Goal: Task Accomplishment & Management: Use online tool/utility

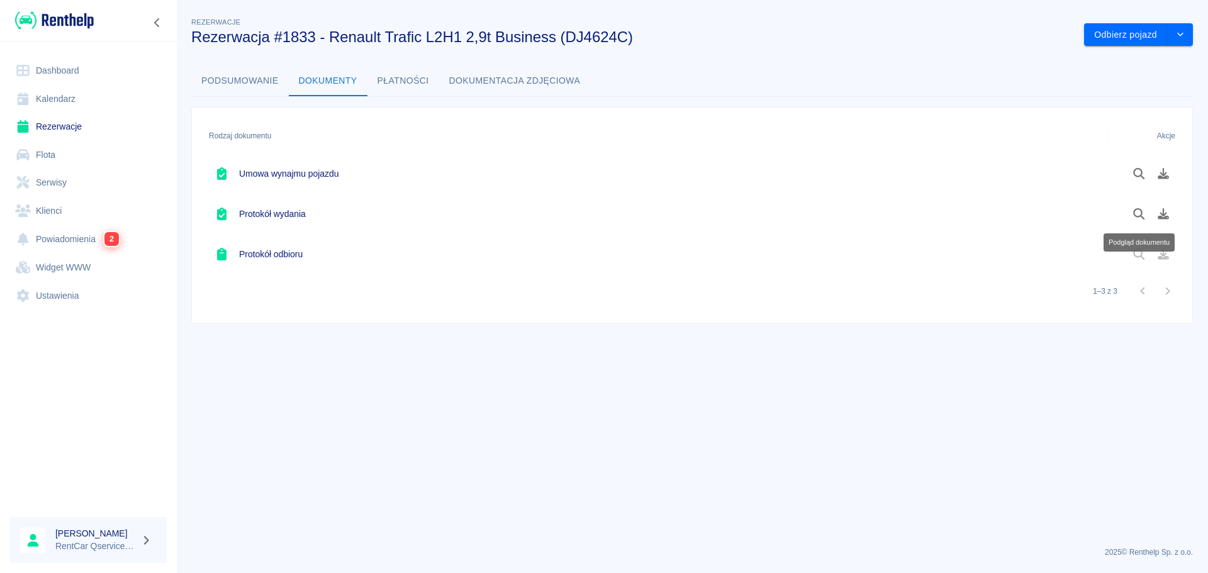
click at [88, 62] on link "Dashboard" at bounding box center [88, 71] width 157 height 28
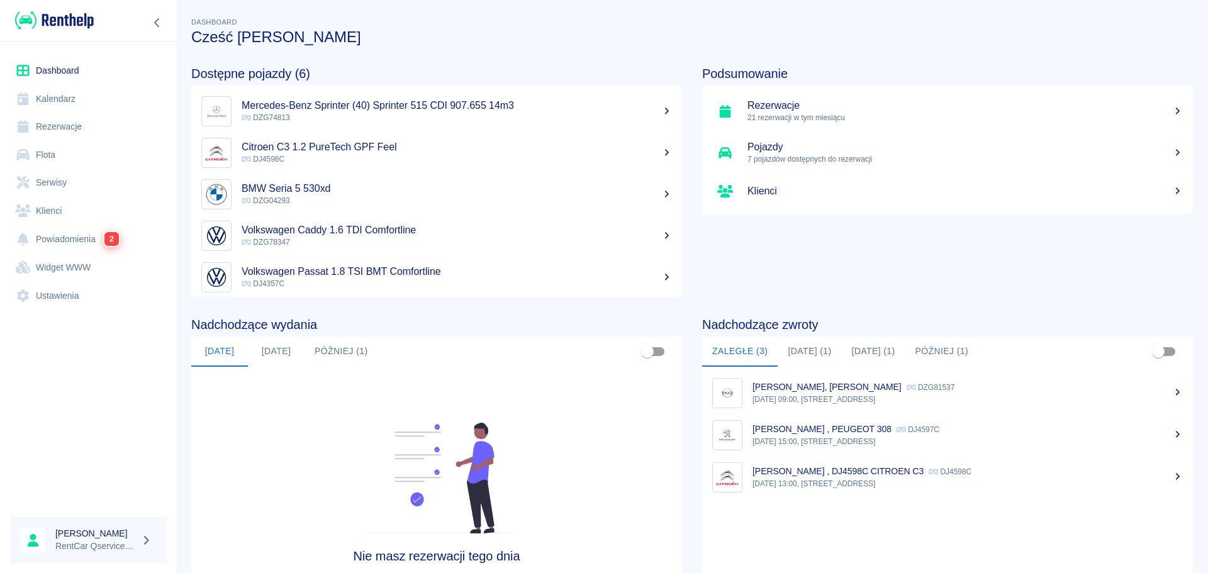
click at [66, 70] on link "Dashboard" at bounding box center [88, 71] width 157 height 28
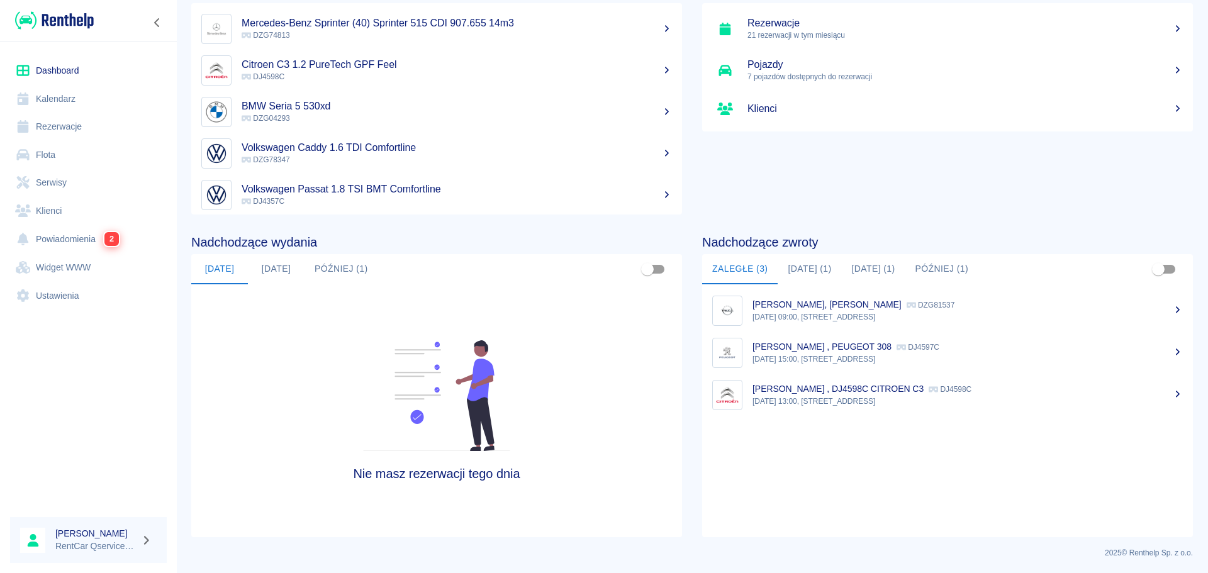
scroll to position [83, 0]
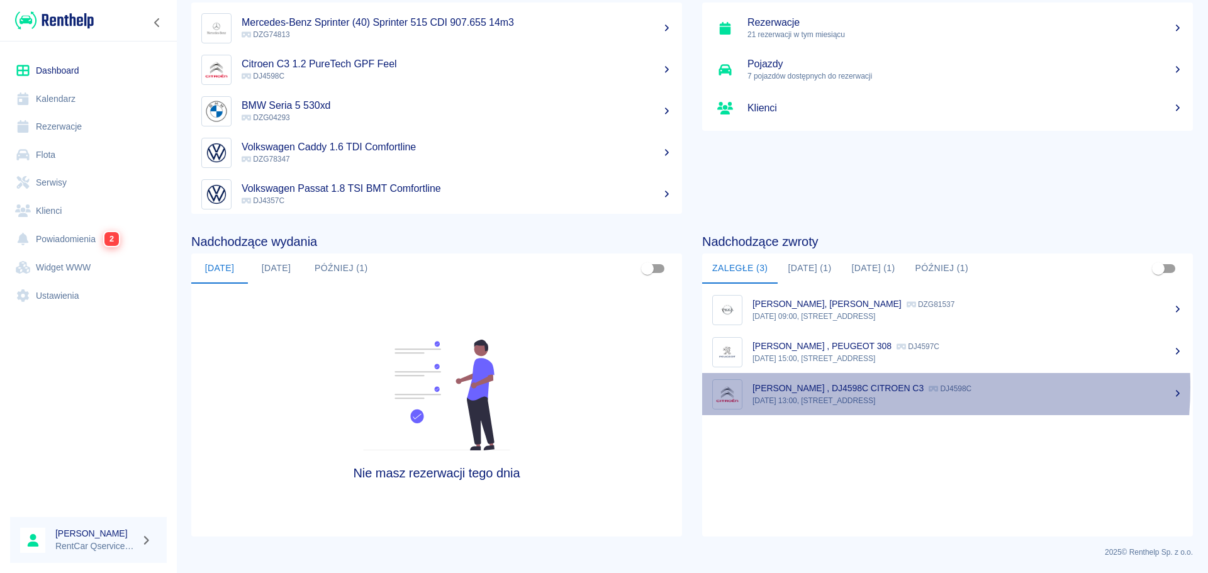
click at [837, 387] on p "[PERSON_NAME] , DJ4598C CITROEN C3" at bounding box center [837, 388] width 171 height 10
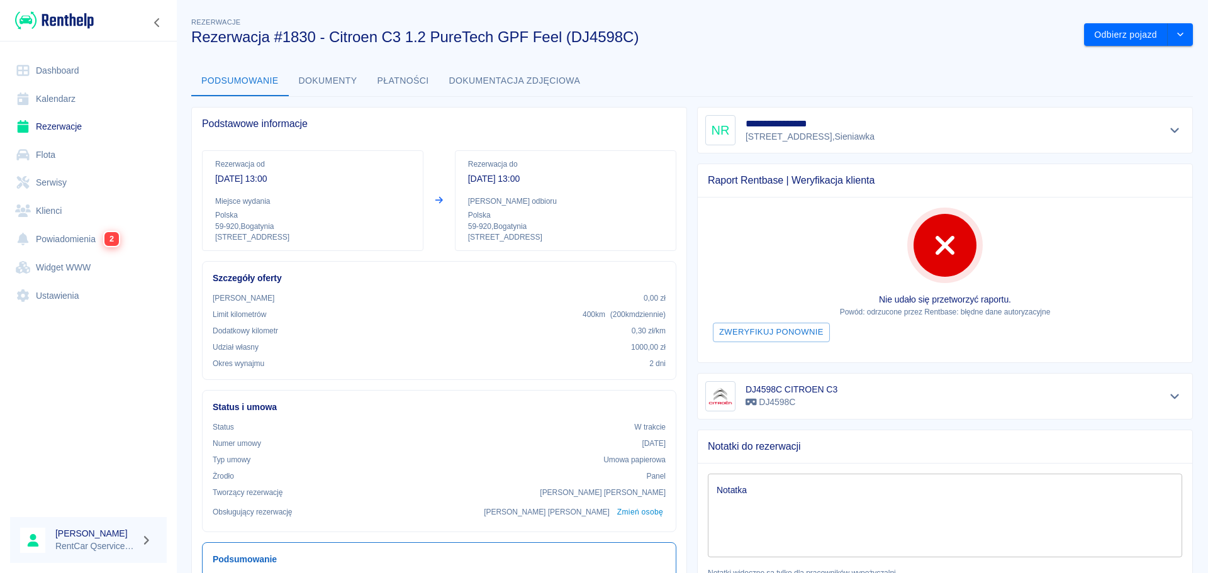
click at [886, 62] on div "**********" at bounding box center [691, 397] width 1031 height 784
click at [1126, 35] on button "Odbierz pojazd" at bounding box center [1126, 34] width 84 height 23
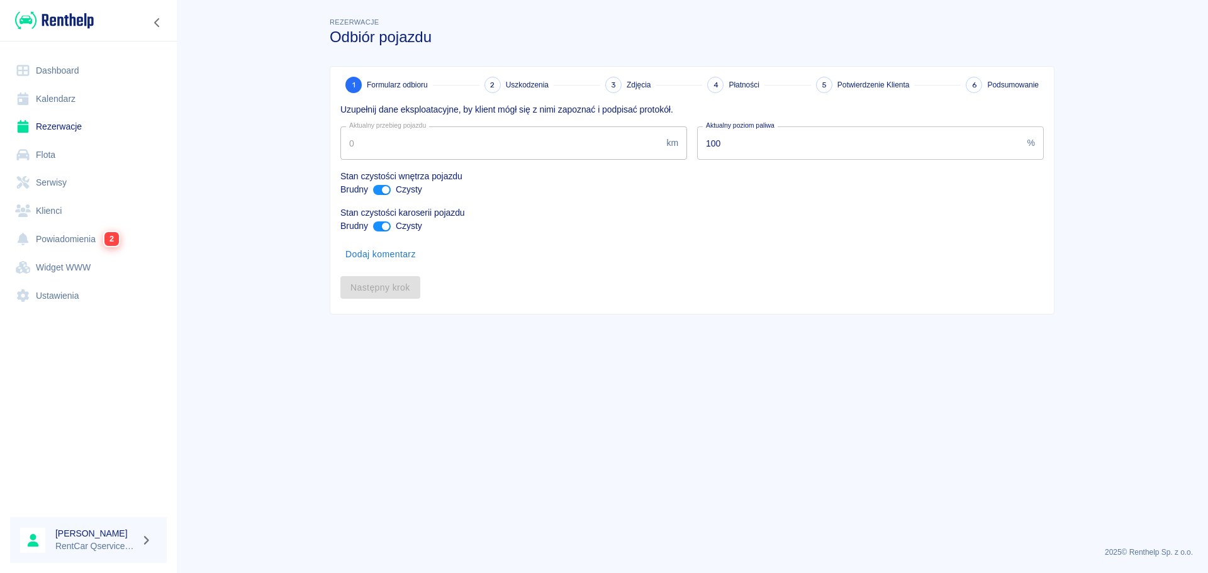
type input "130920"
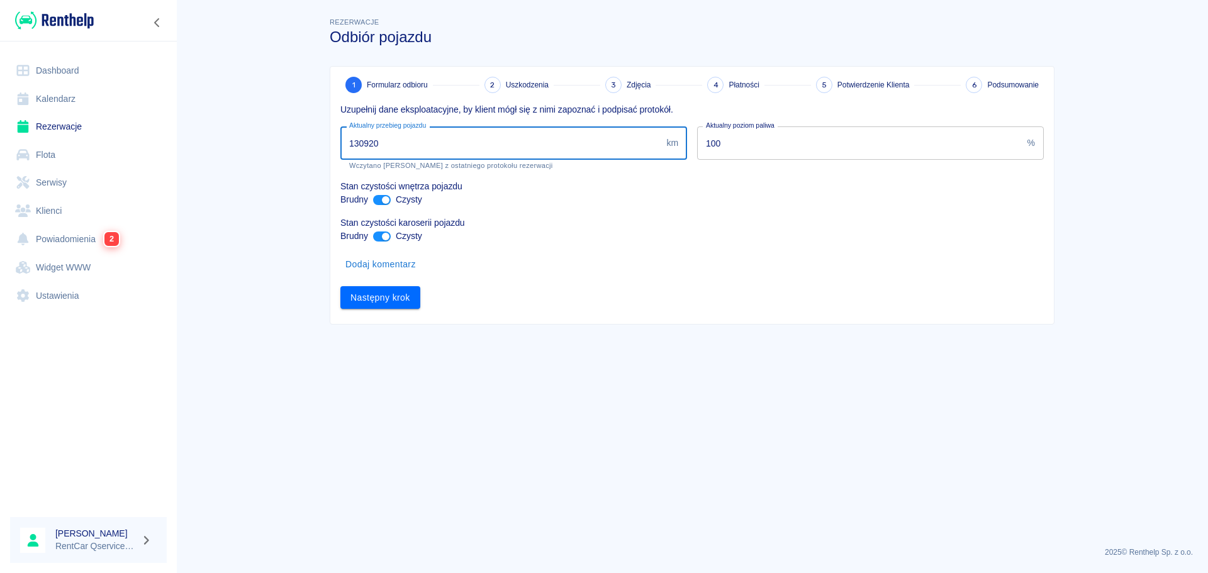
click at [560, 144] on input "130920" at bounding box center [500, 142] width 321 height 33
click at [559, 142] on input "130920" at bounding box center [500, 142] width 321 height 33
click at [514, 135] on input "130920" at bounding box center [500, 142] width 321 height 33
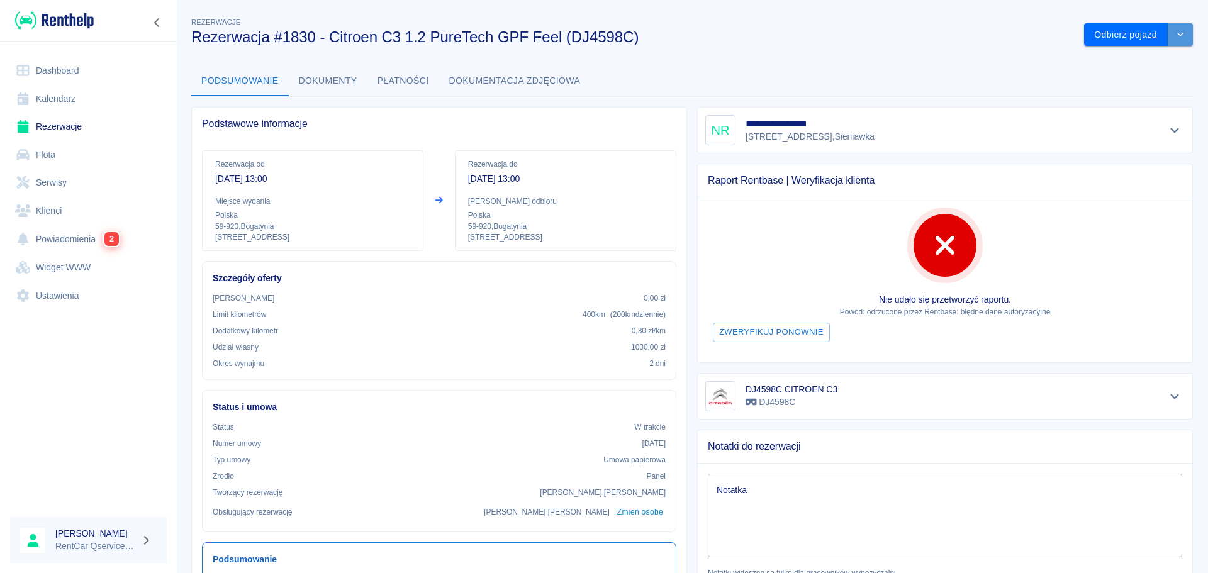
click at [1175, 36] on icon "drop-down" at bounding box center [1180, 34] width 10 height 8
click at [1127, 57] on li "Przedłuż rezerwację" at bounding box center [1128, 61] width 106 height 21
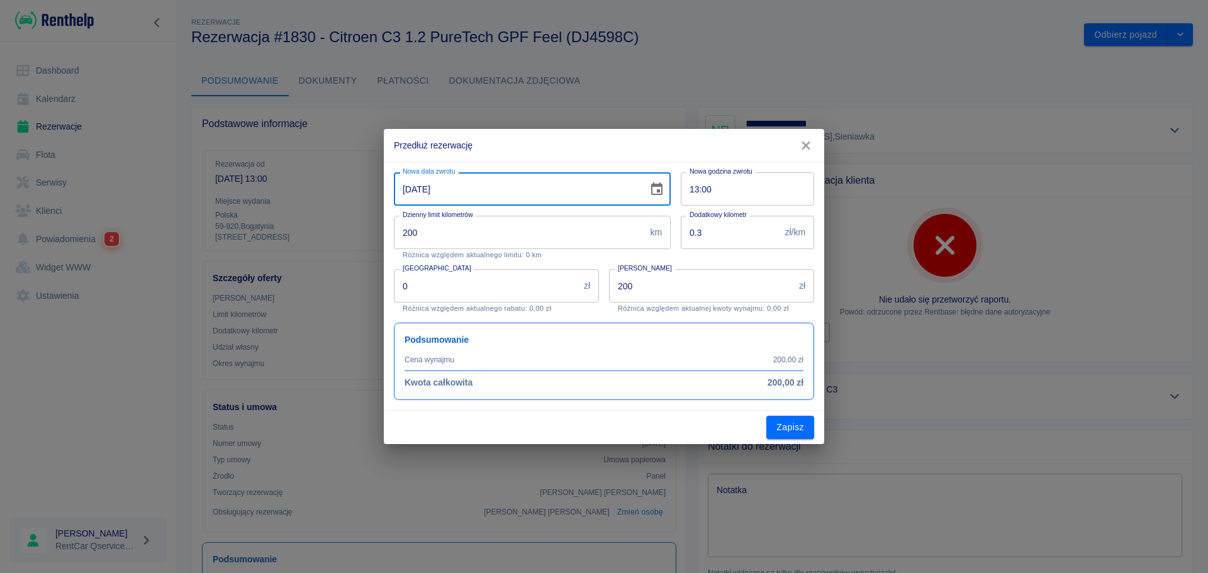
click at [401, 187] on input "[DATE]" at bounding box center [516, 188] width 245 height 33
type input "[DATE]"
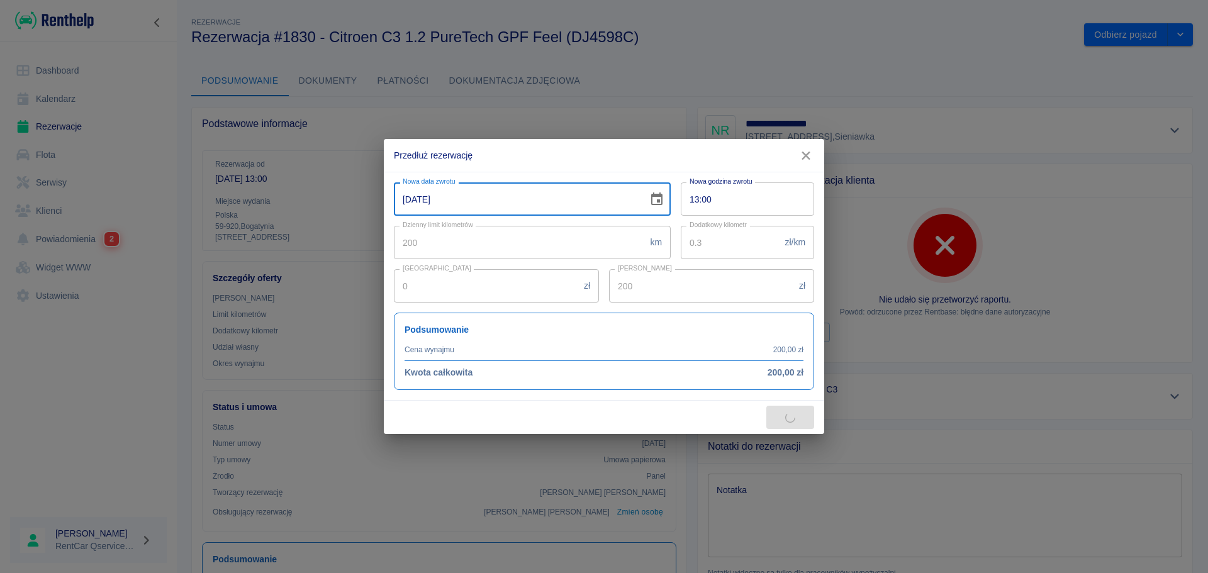
type input "300"
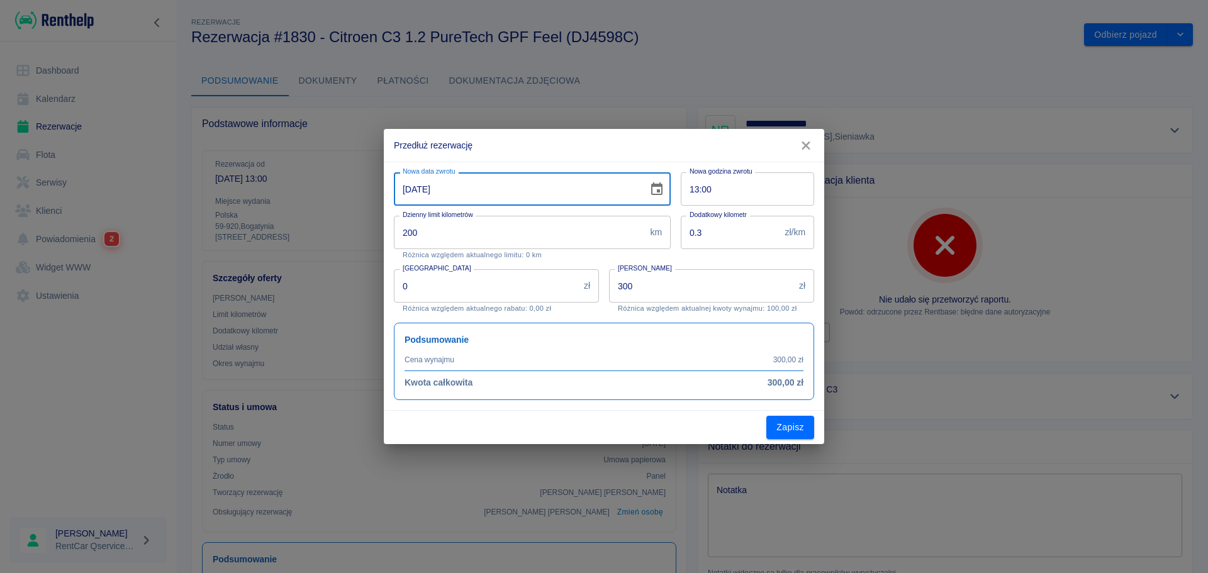
type input "[DATE]"
click at [548, 435] on div "Zapisz" at bounding box center [604, 427] width 440 height 33
click at [789, 427] on button "Zapisz" at bounding box center [790, 427] width 48 height 23
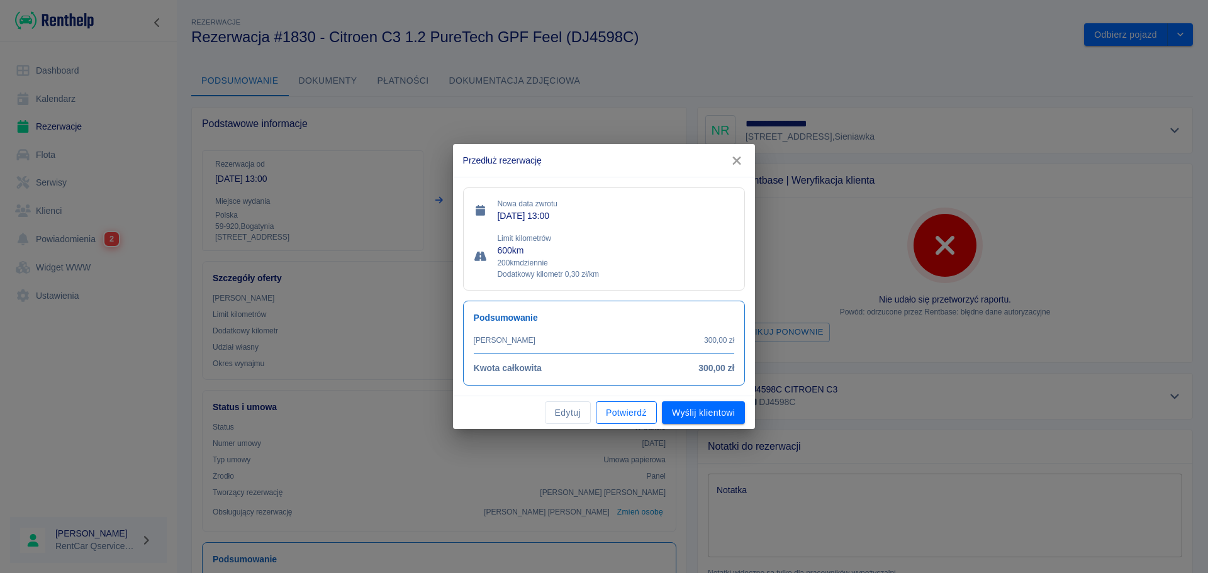
click at [631, 414] on button "Potwierdź" at bounding box center [626, 412] width 61 height 23
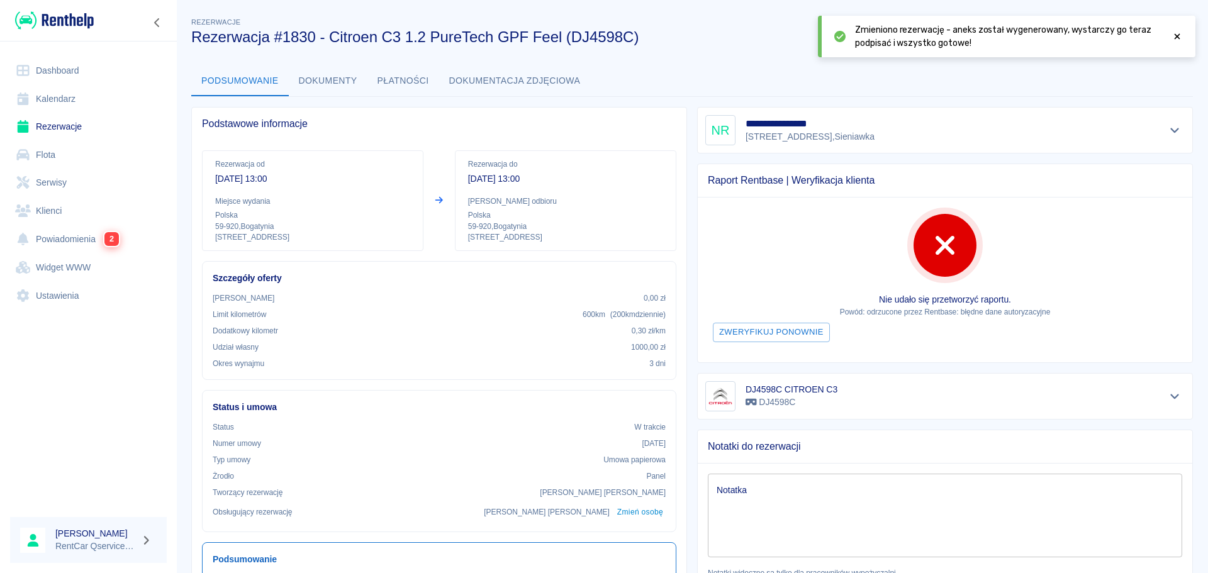
click at [331, 82] on button "Dokumenty" at bounding box center [328, 81] width 79 height 30
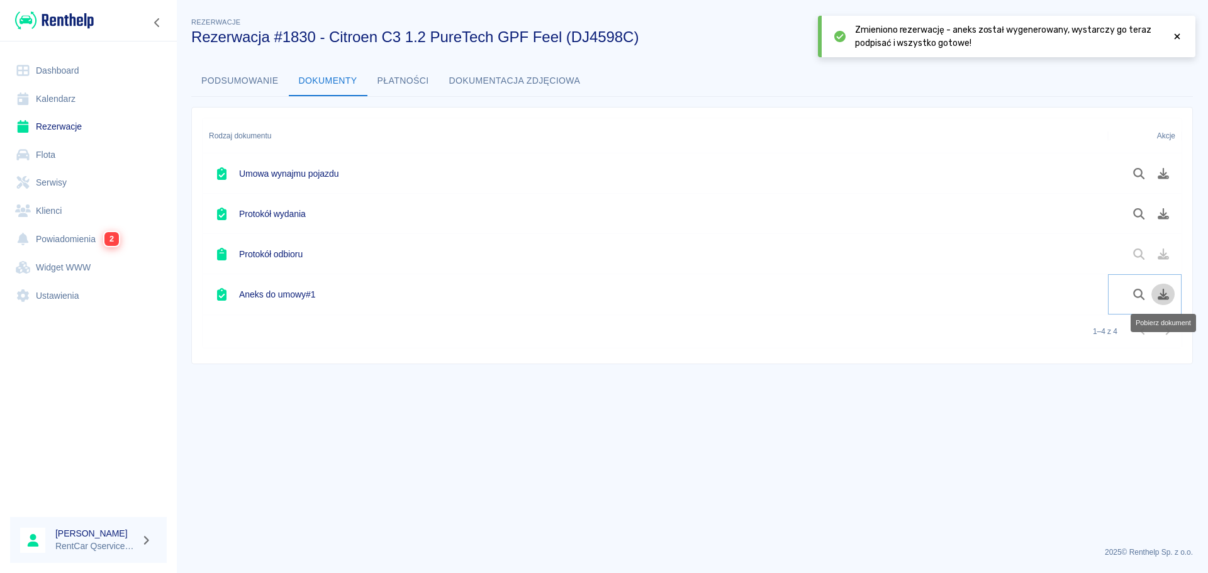
click at [1162, 297] on icon "Pobierz dokument" at bounding box center [1163, 294] width 14 height 11
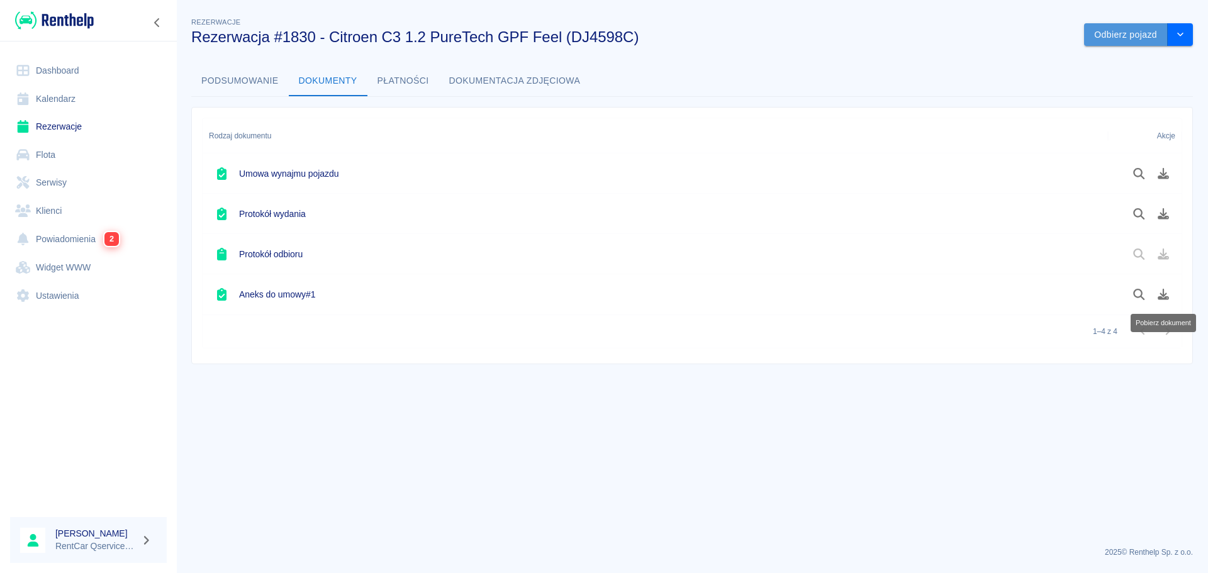
click at [1120, 35] on button "Odbierz pojazd" at bounding box center [1126, 34] width 84 height 23
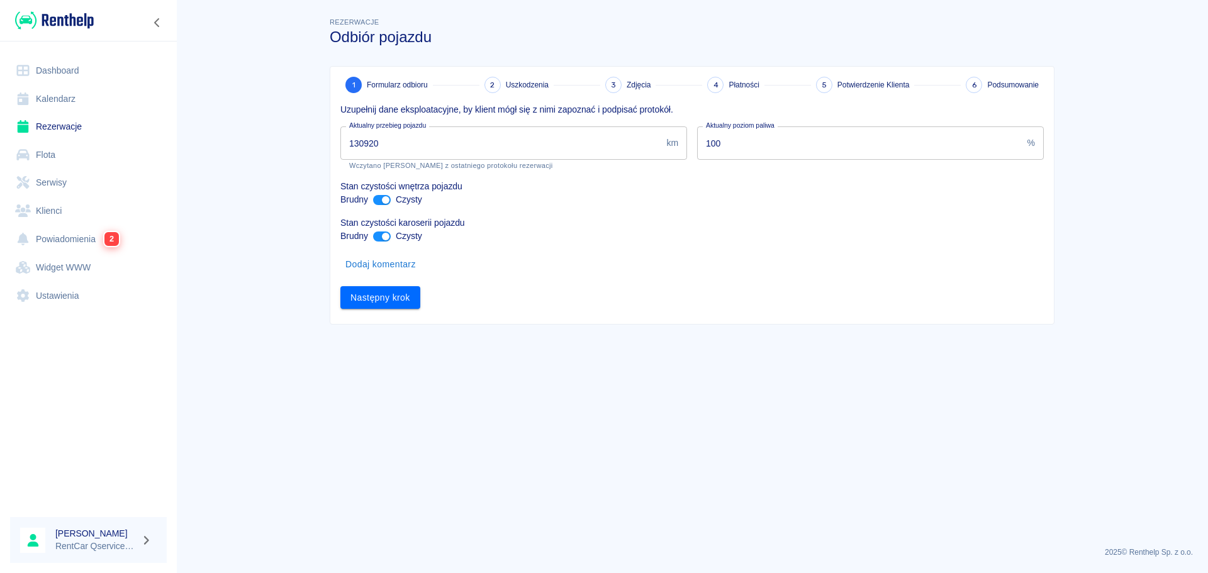
click at [440, 145] on input "130920" at bounding box center [500, 142] width 321 height 33
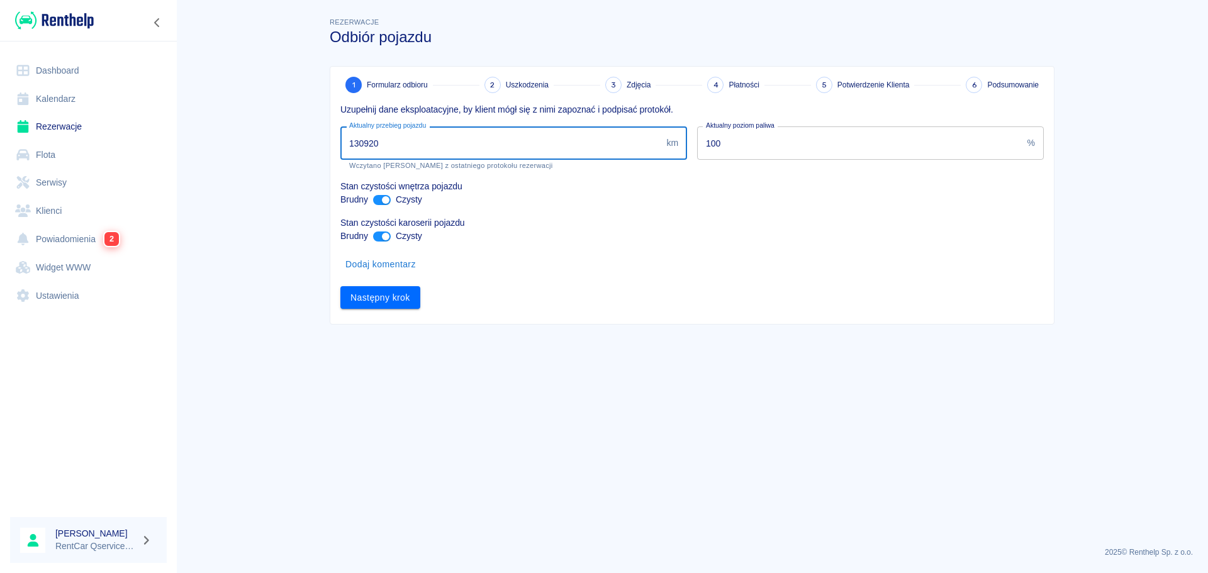
click at [440, 145] on input "130920" at bounding box center [500, 142] width 321 height 33
type input "131215"
drag, startPoint x: 614, startPoint y: 445, endPoint x: 480, endPoint y: 375, distance: 150.5
click at [612, 444] on main "Rezerwacje Odbiór pojazdu 1 Formularz odbioru 2 Uszkodzenia 3 Zdjęcia 4 Płatnoś…" at bounding box center [691, 275] width 1031 height 521
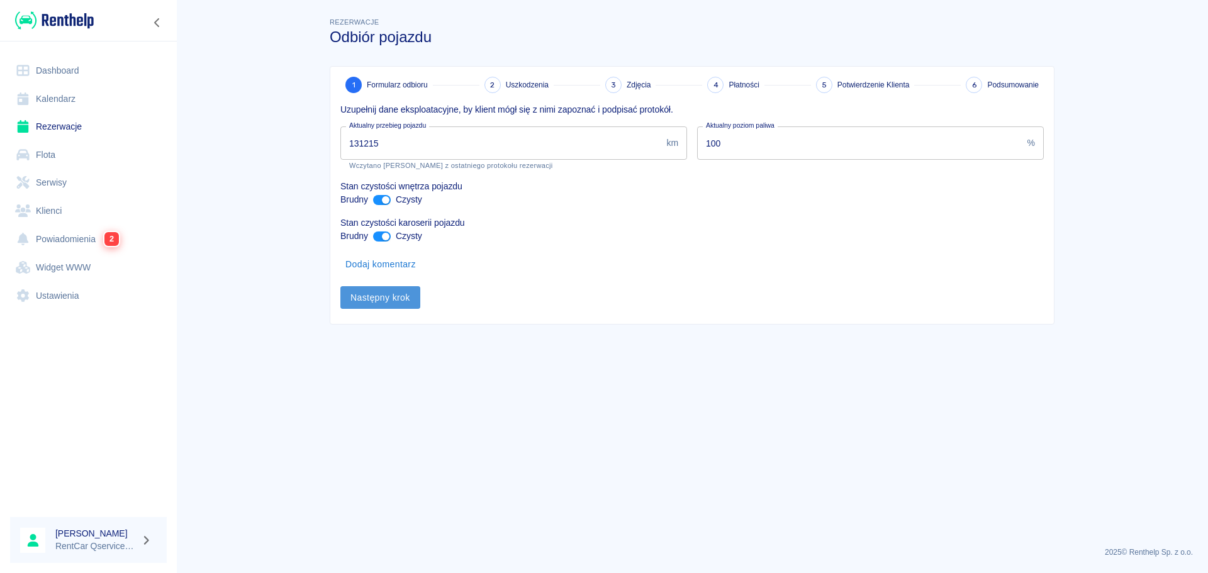
click at [400, 304] on button "Następny krok" at bounding box center [380, 297] width 80 height 23
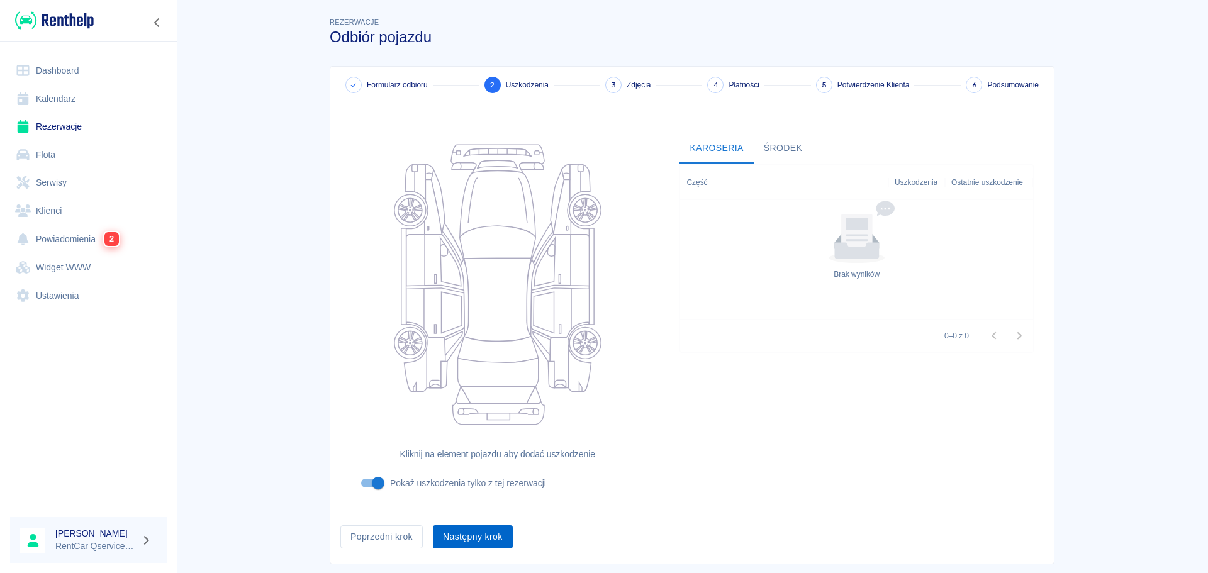
drag, startPoint x: 465, startPoint y: 548, endPoint x: 479, endPoint y: 533, distance: 20.9
click at [465, 548] on div "Formularz odbioru 2 Uszkodzenia 3 Zdjęcia 4 Płatności 5 Potwierdzenie Klienta 6…" at bounding box center [691, 315] width 723 height 497
click at [480, 533] on button "Następny krok" at bounding box center [473, 536] width 80 height 23
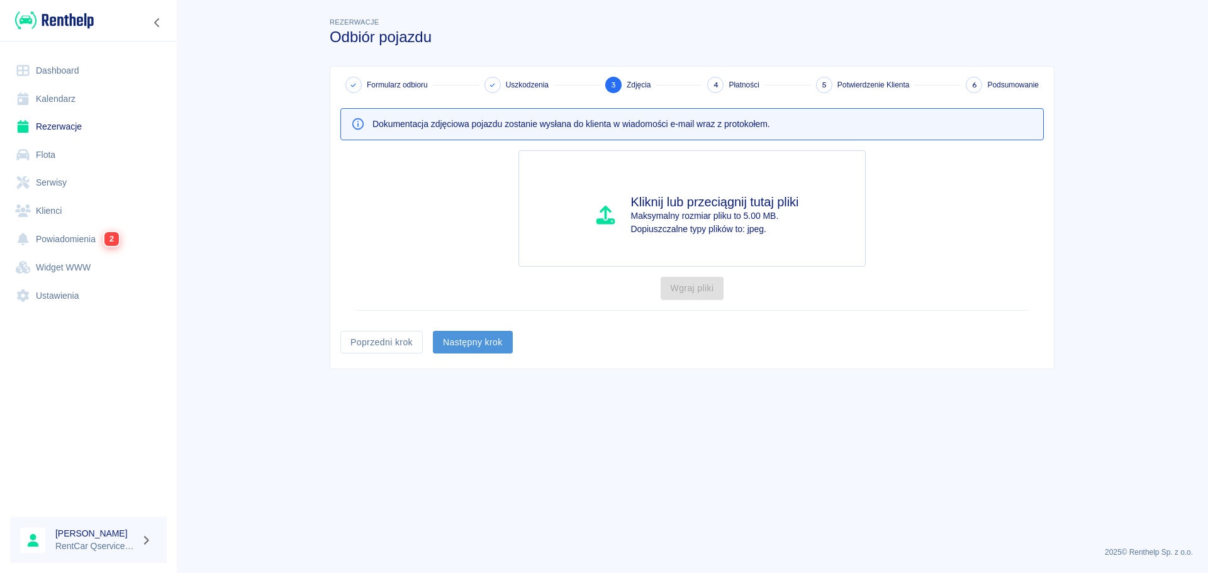
click at [484, 343] on button "Następny krok" at bounding box center [473, 342] width 80 height 23
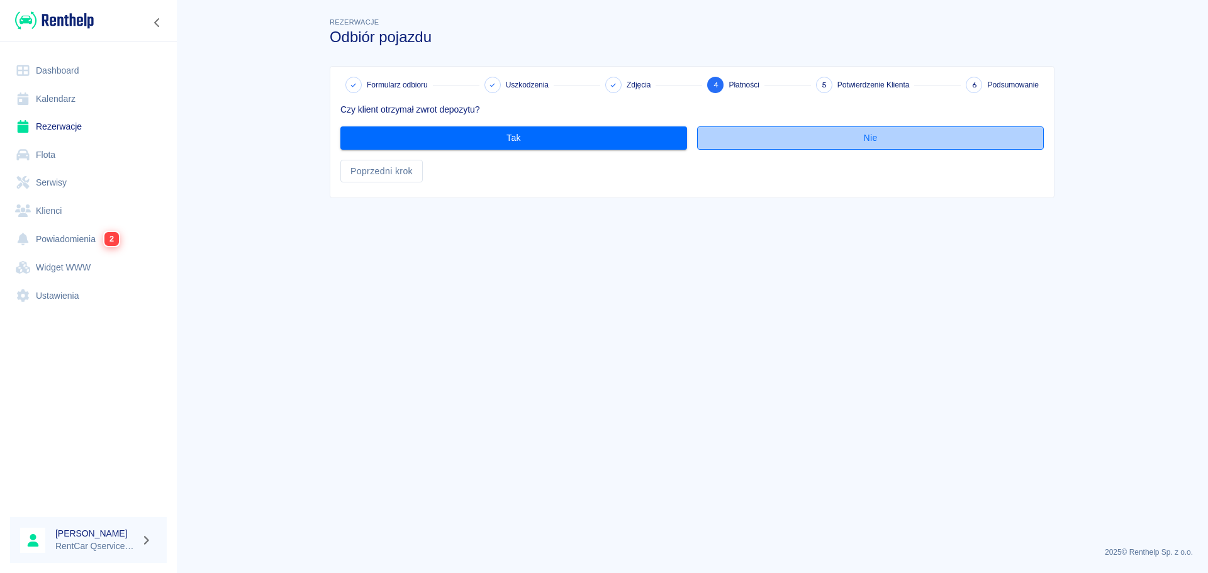
click at [818, 141] on button "Nie" at bounding box center [870, 137] width 347 height 23
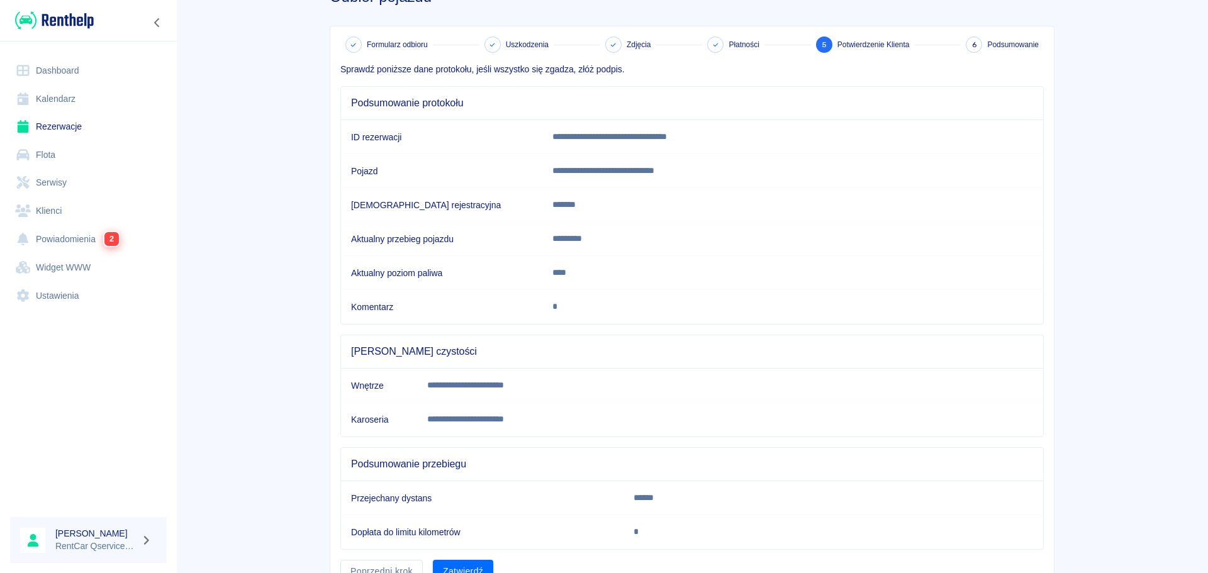
scroll to position [103, 0]
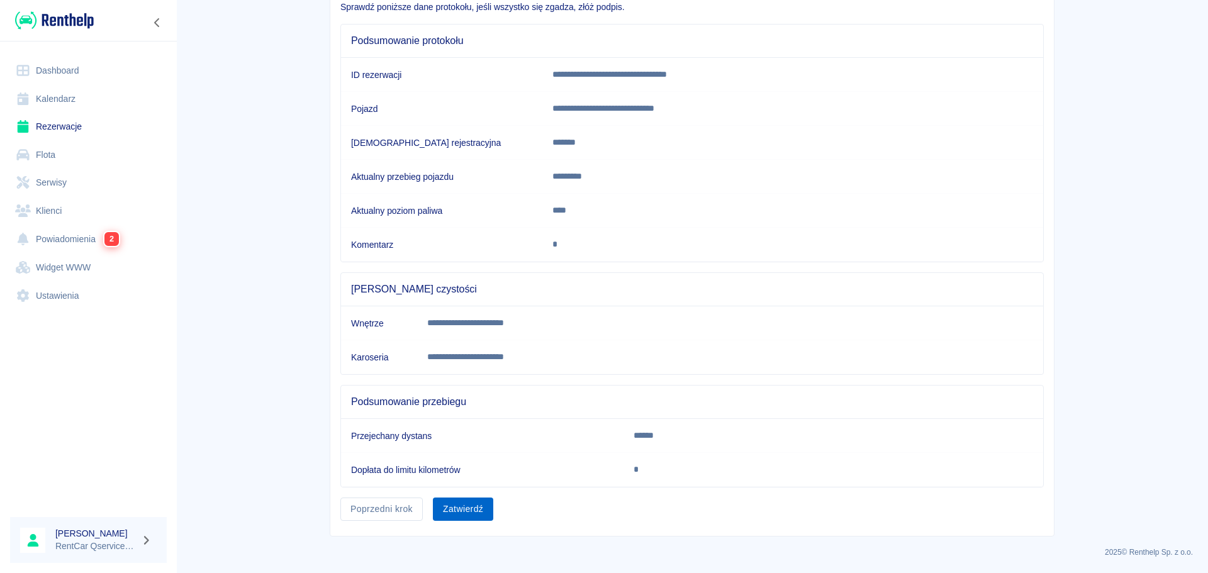
click at [474, 511] on button "Zatwierdź" at bounding box center [463, 508] width 60 height 23
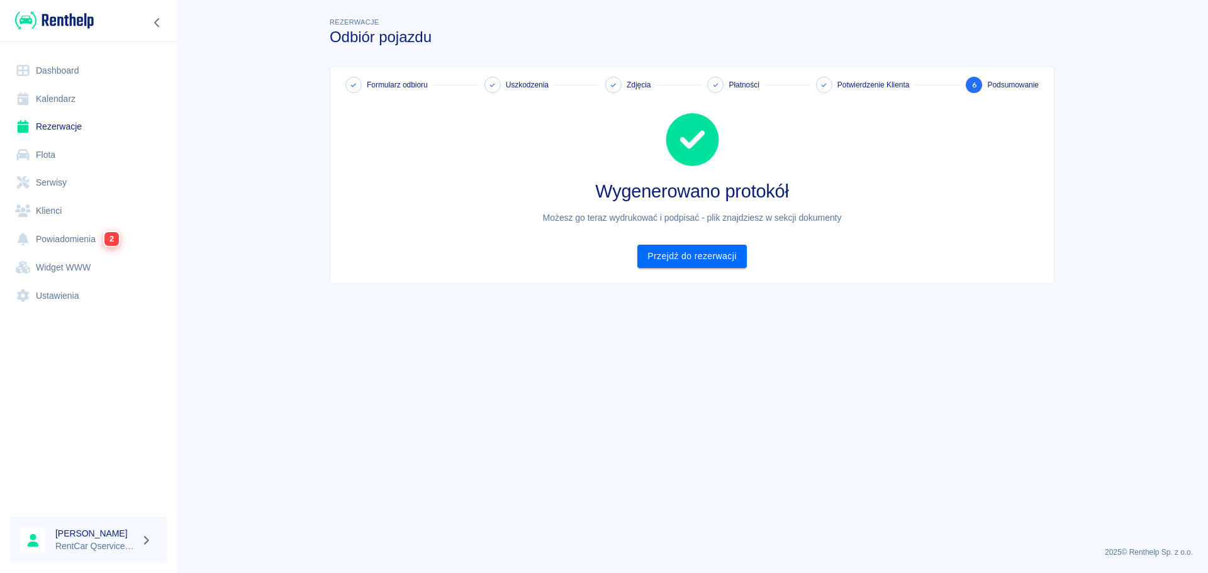
scroll to position [0, 0]
click at [681, 240] on div "Wygenerowano protokół Możesz go teraz wydrukować i podpisać - plik znajdziesz w…" at bounding box center [686, 180] width 713 height 175
click at [689, 257] on link "Przejdź do rezerwacji" at bounding box center [691, 256] width 109 height 23
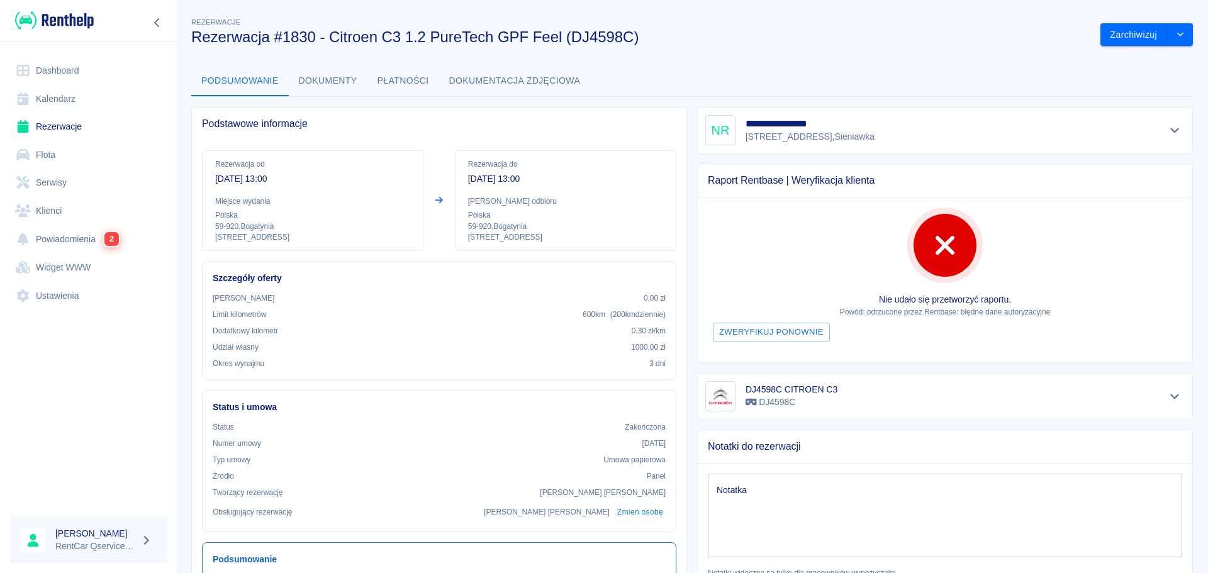
click at [325, 81] on button "Dokumenty" at bounding box center [328, 81] width 79 height 30
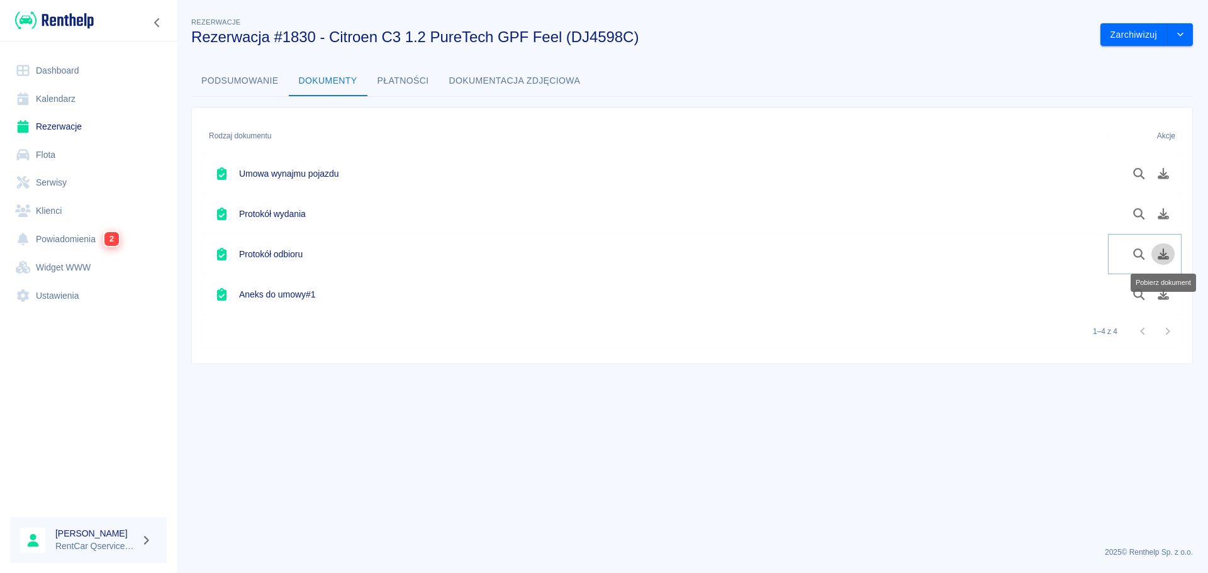
click at [1165, 253] on icon "Pobierz dokument" at bounding box center [1162, 253] width 11 height 11
click at [1145, 174] on icon "Podgląd dokumentu" at bounding box center [1138, 173] width 14 height 11
click at [48, 130] on link "Rezerwacje" at bounding box center [88, 127] width 157 height 28
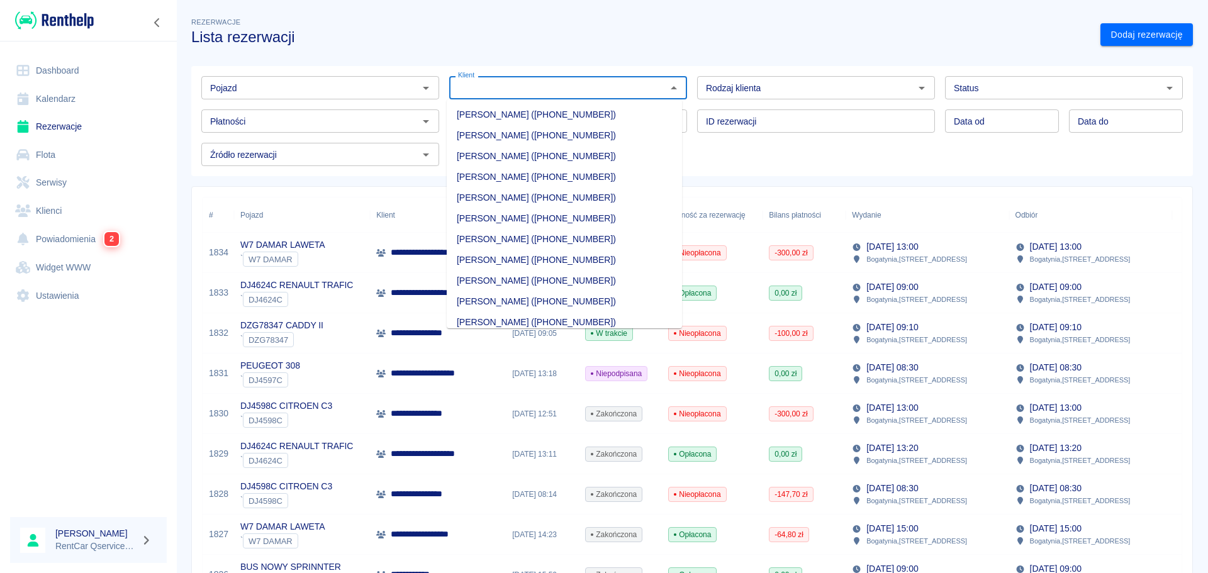
click at [525, 95] on input "Klient" at bounding box center [557, 88] width 209 height 16
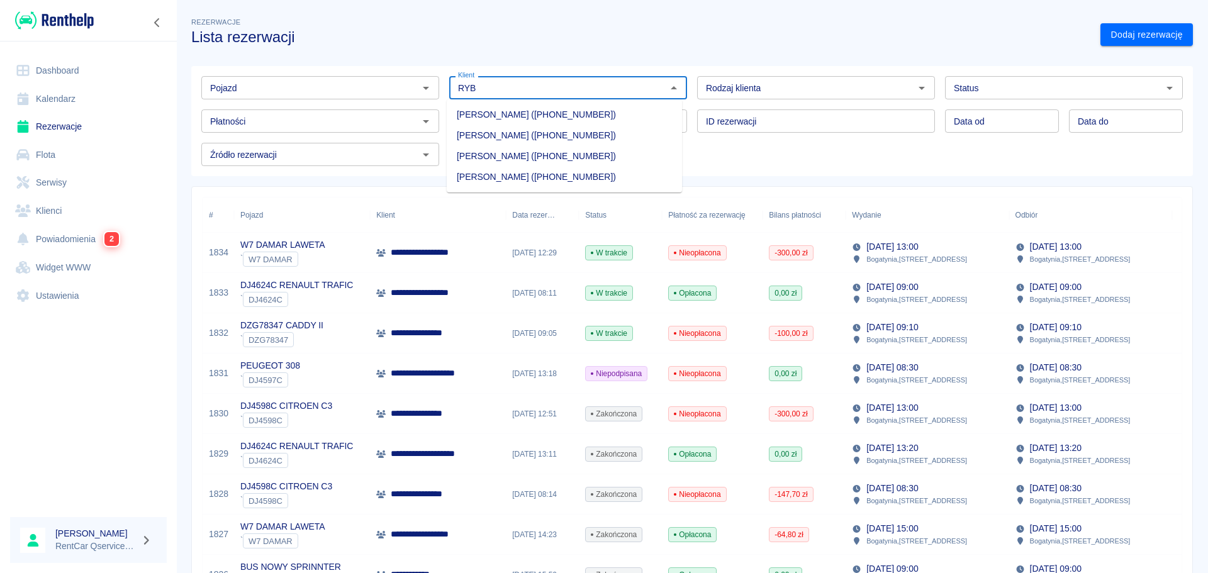
click at [519, 131] on li "[PERSON_NAME] ([PHONE_NUMBER])" at bounding box center [564, 135] width 235 height 21
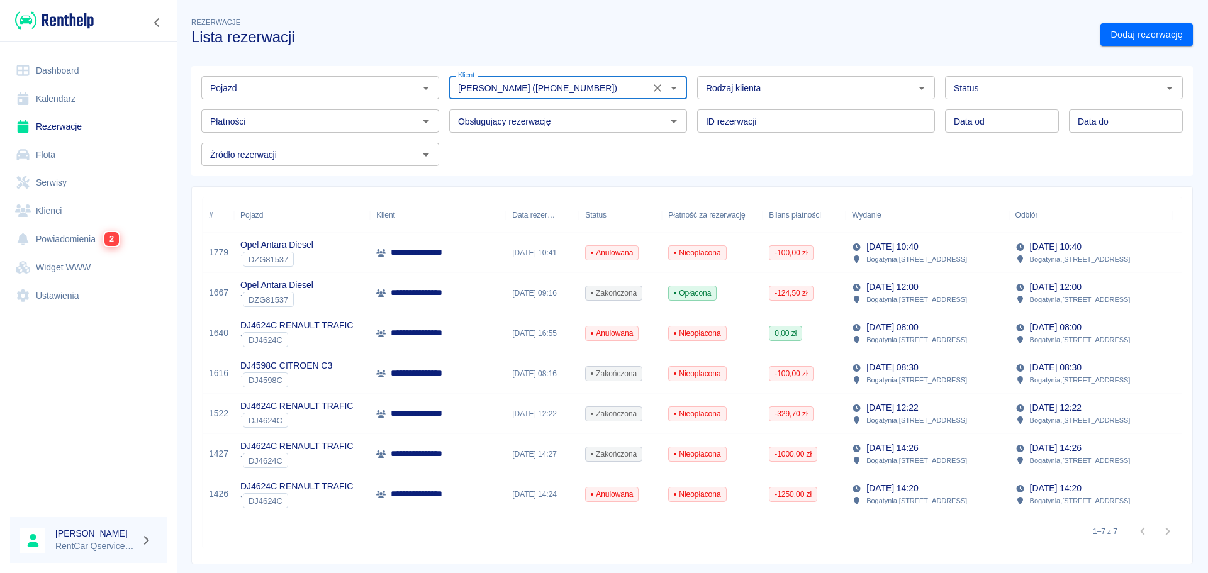
click at [520, 87] on input "[PERSON_NAME] ([PHONE_NUMBER])" at bounding box center [549, 88] width 193 height 16
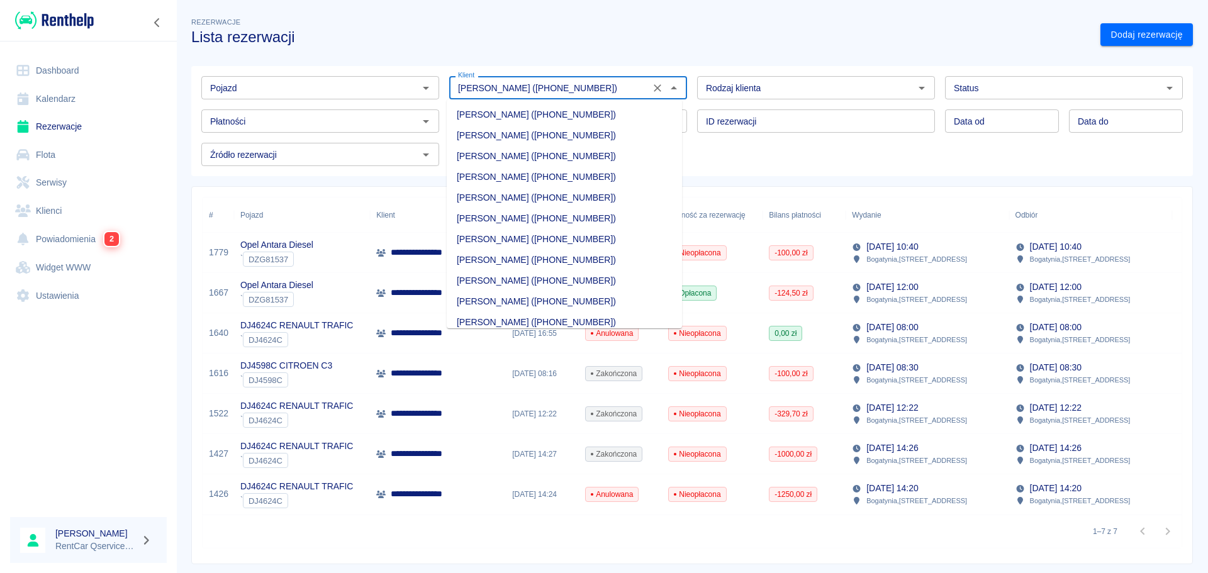
scroll to position [3787, 0]
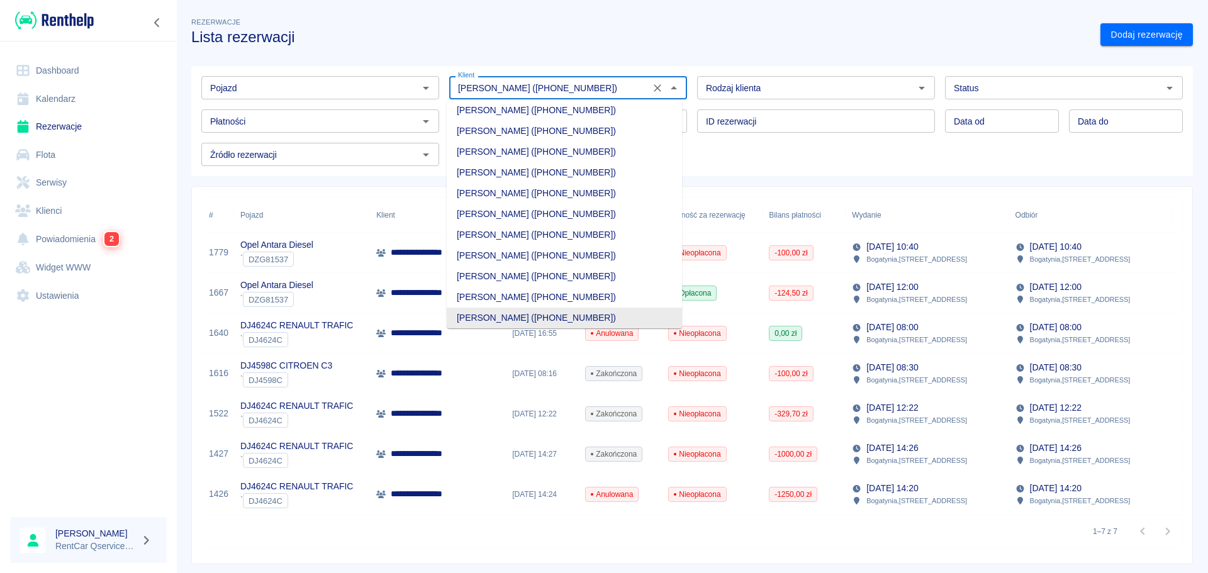
drag, startPoint x: 575, startPoint y: 85, endPoint x: 215, endPoint y: 91, distance: 359.8
click at [217, 91] on div "Pojazd Pojazd Klient [PERSON_NAME] ([PHONE_NUMBER]) Klient Rodzaj klienta Rodza…" at bounding box center [686, 116] width 991 height 100
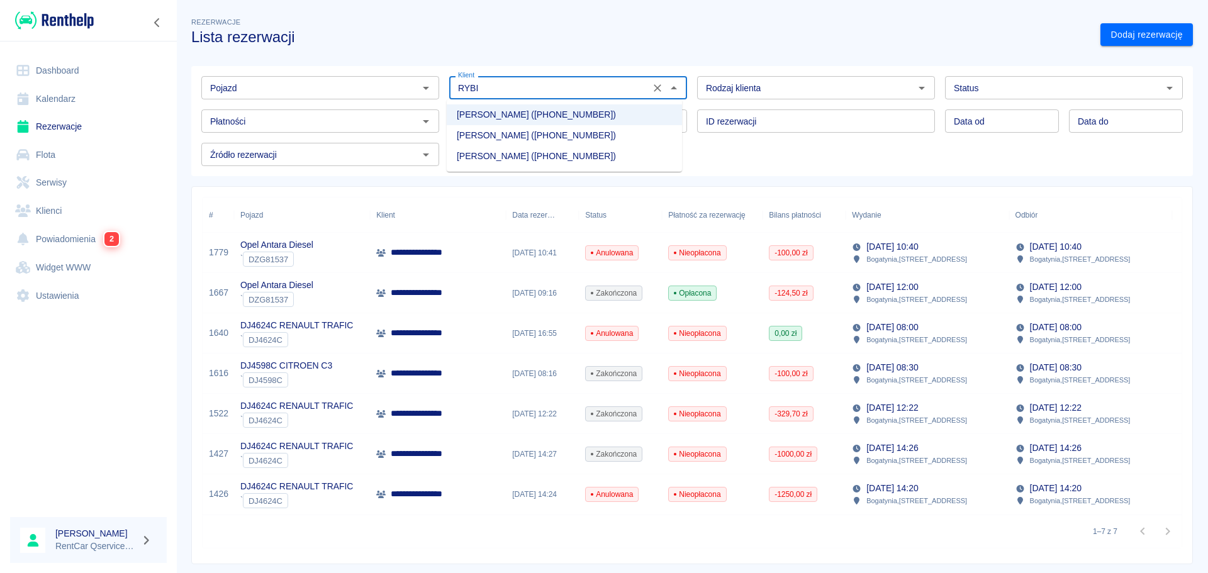
click at [493, 157] on li "[PERSON_NAME] ([PHONE_NUMBER])" at bounding box center [564, 156] width 235 height 21
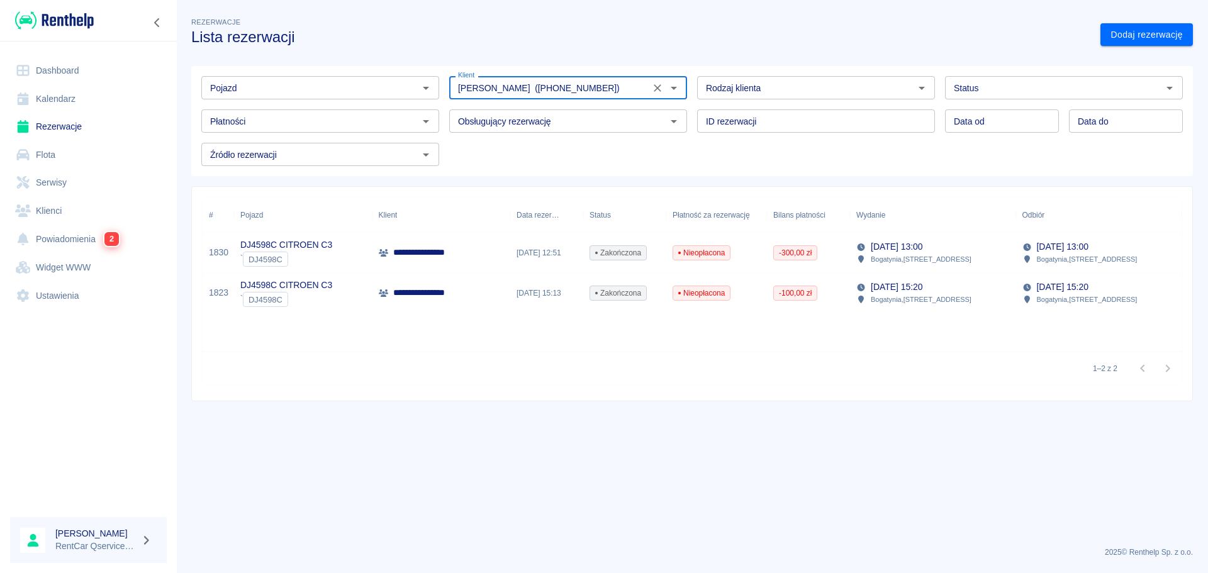
type input "[PERSON_NAME] ([PHONE_NUMBER])"
click at [428, 298] on p "**********" at bounding box center [425, 292] width 65 height 13
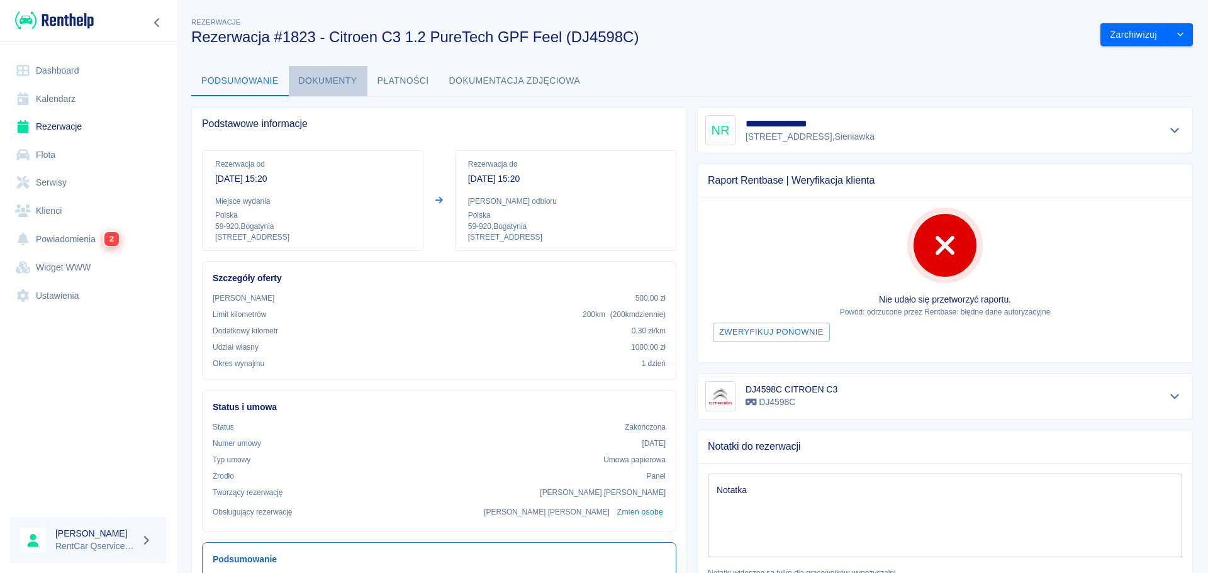
click at [348, 89] on button "Dokumenty" at bounding box center [328, 81] width 79 height 30
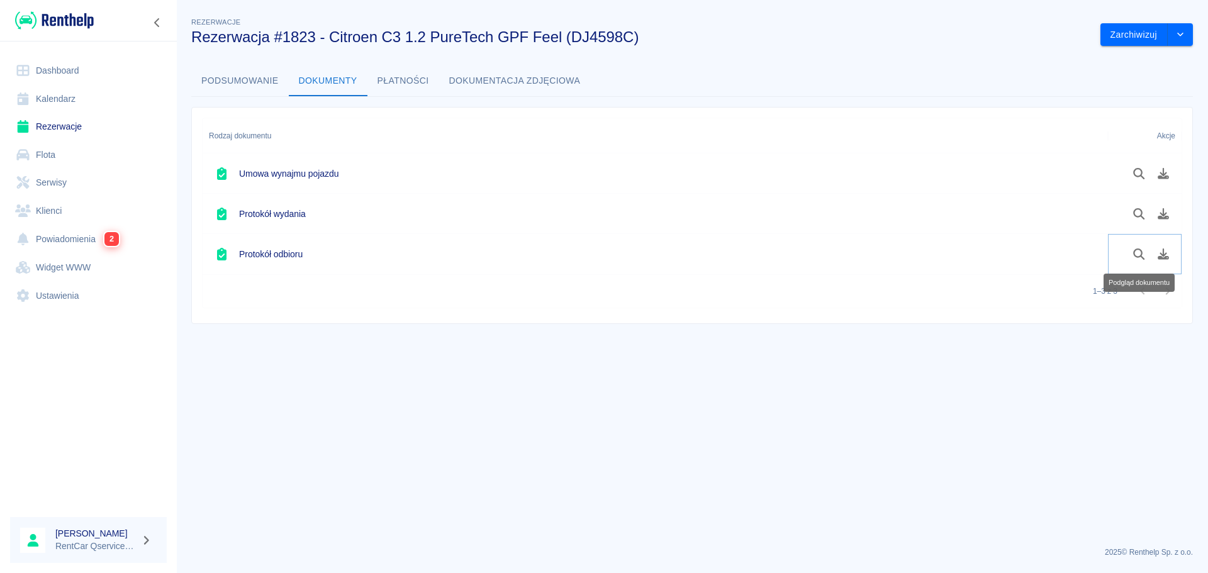
click at [1134, 257] on icon "Podgląd dokumentu" at bounding box center [1138, 253] width 14 height 11
click at [1135, 171] on icon "Podgląd dokumentu" at bounding box center [1138, 173] width 14 height 11
